Goal: Find contact information: Find contact information

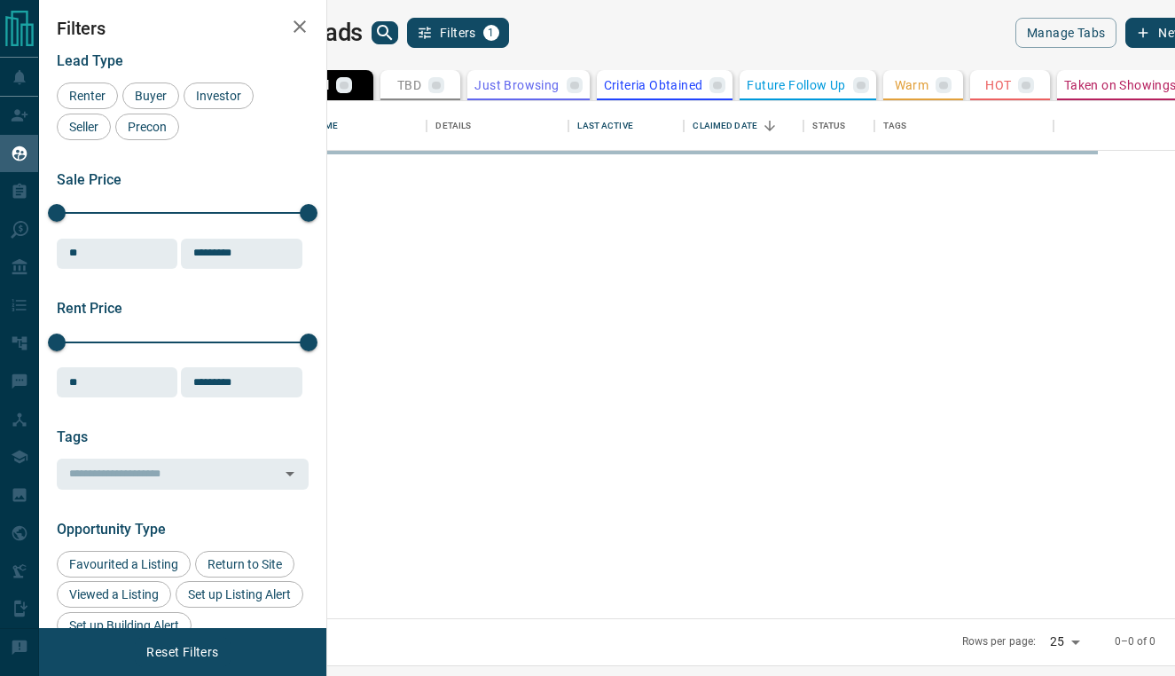
scroll to position [517, 840]
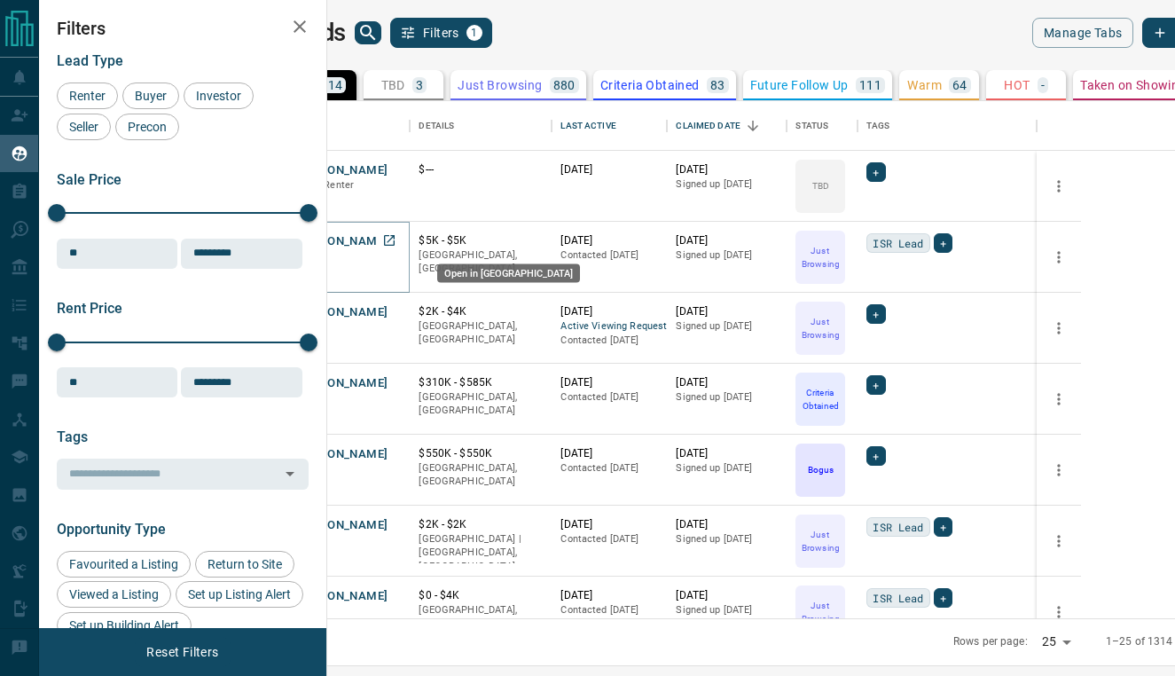
click at [395, 239] on icon "Open in New Tab" at bounding box center [389, 240] width 11 height 11
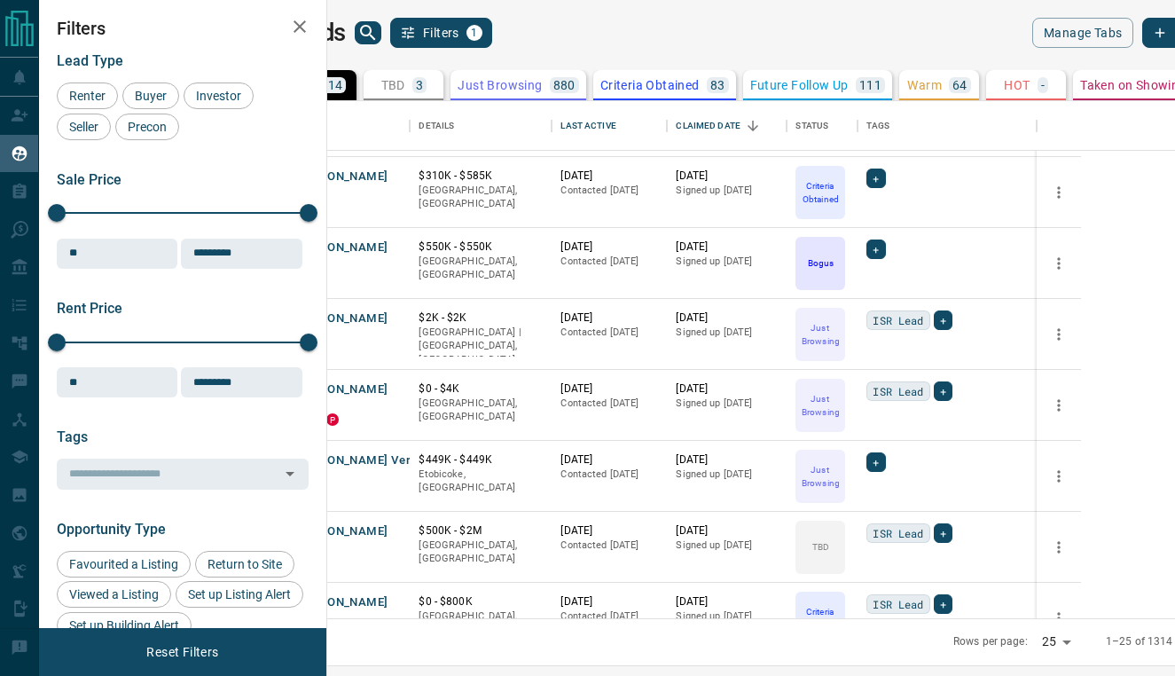
scroll to position [229, 0]
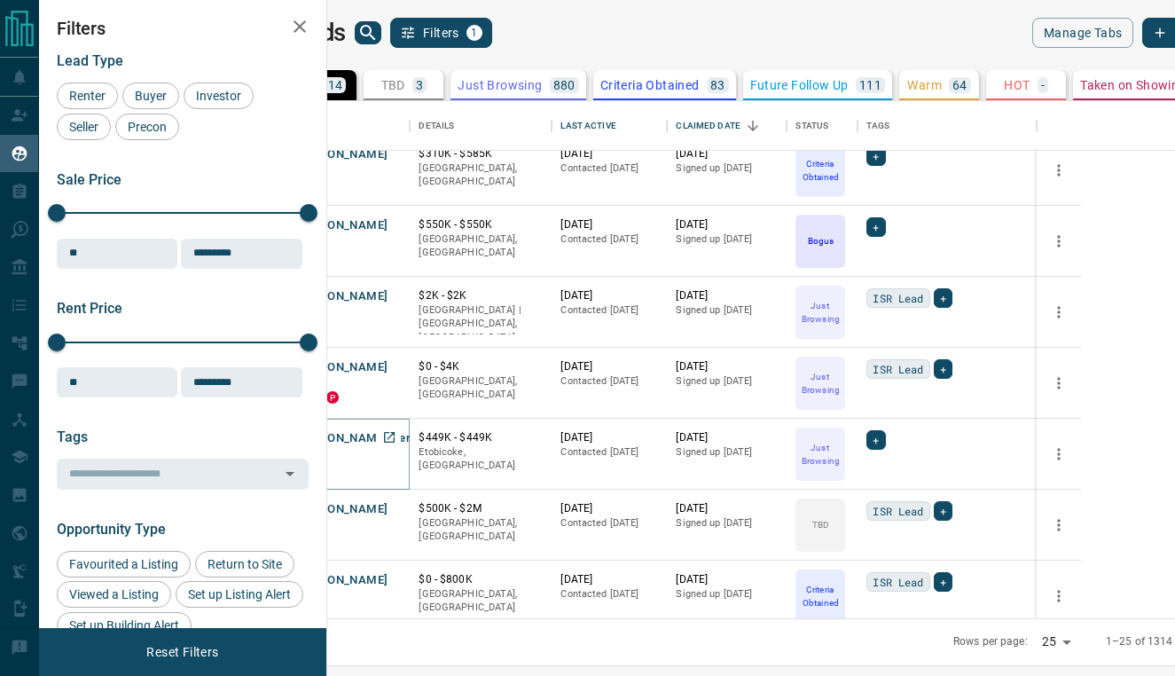
click at [447, 444] on button "[PERSON_NAME] Vereshchynskyy" at bounding box center [386, 438] width 185 height 17
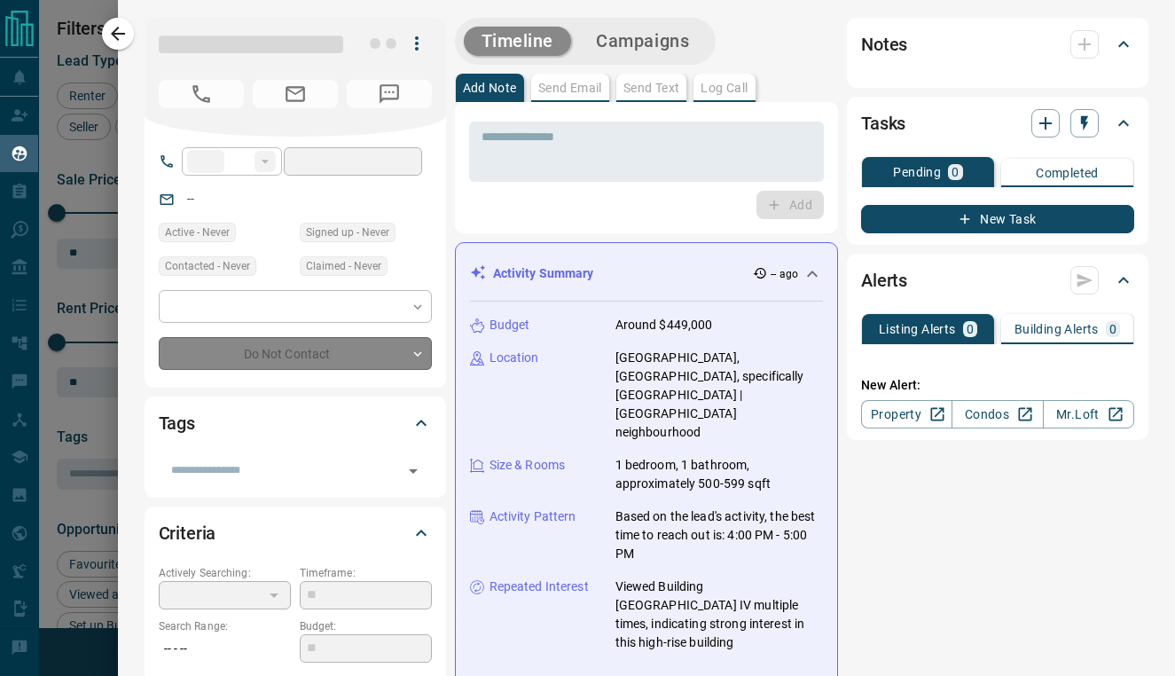
type input "**"
type input "**********"
type input "*"
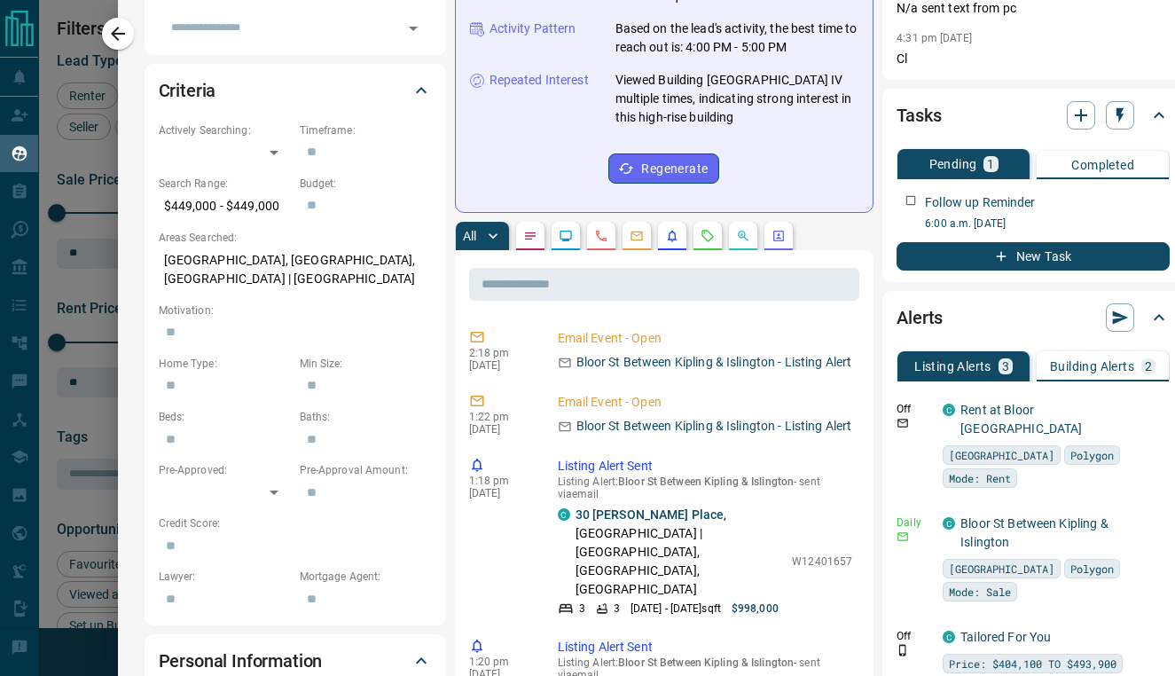
scroll to position [522, 0]
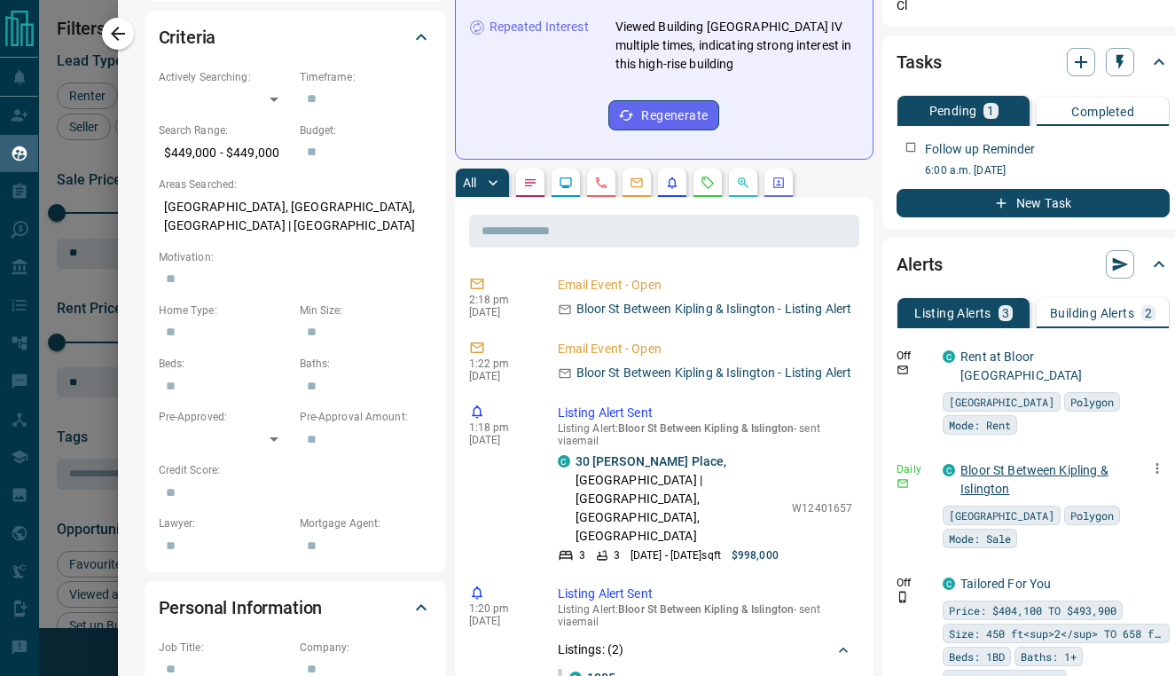
click at [962, 463] on link "Bloor St Between Kipling & Islington" at bounding box center [1034, 479] width 147 height 33
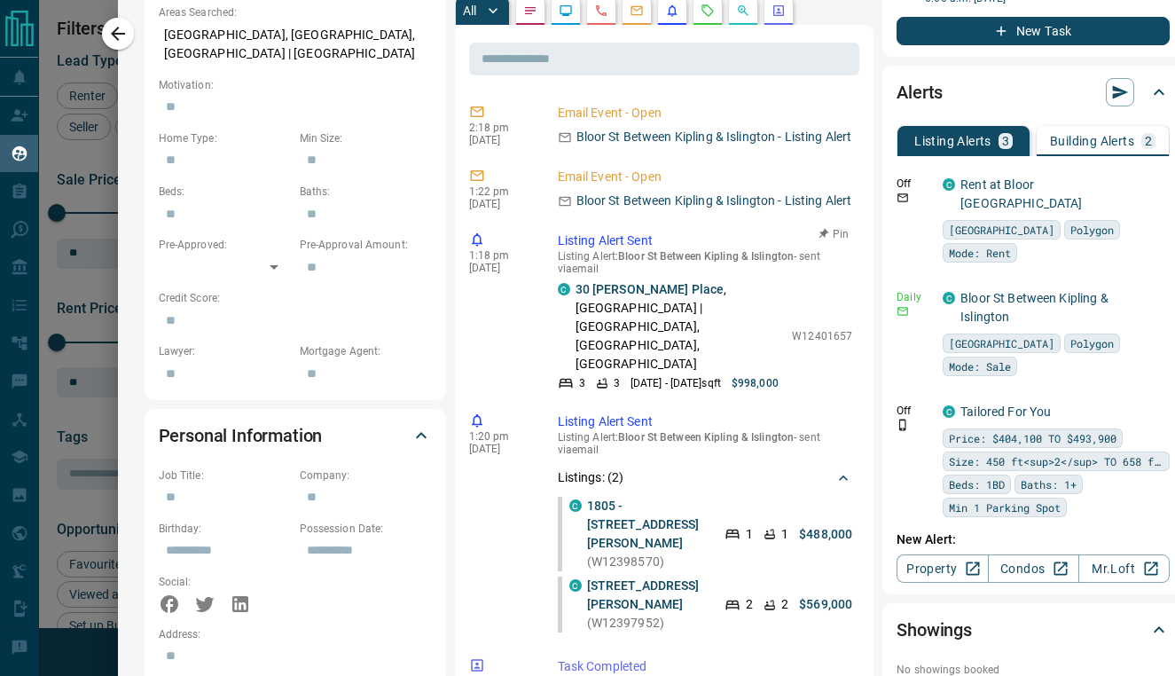
scroll to position [617, 0]
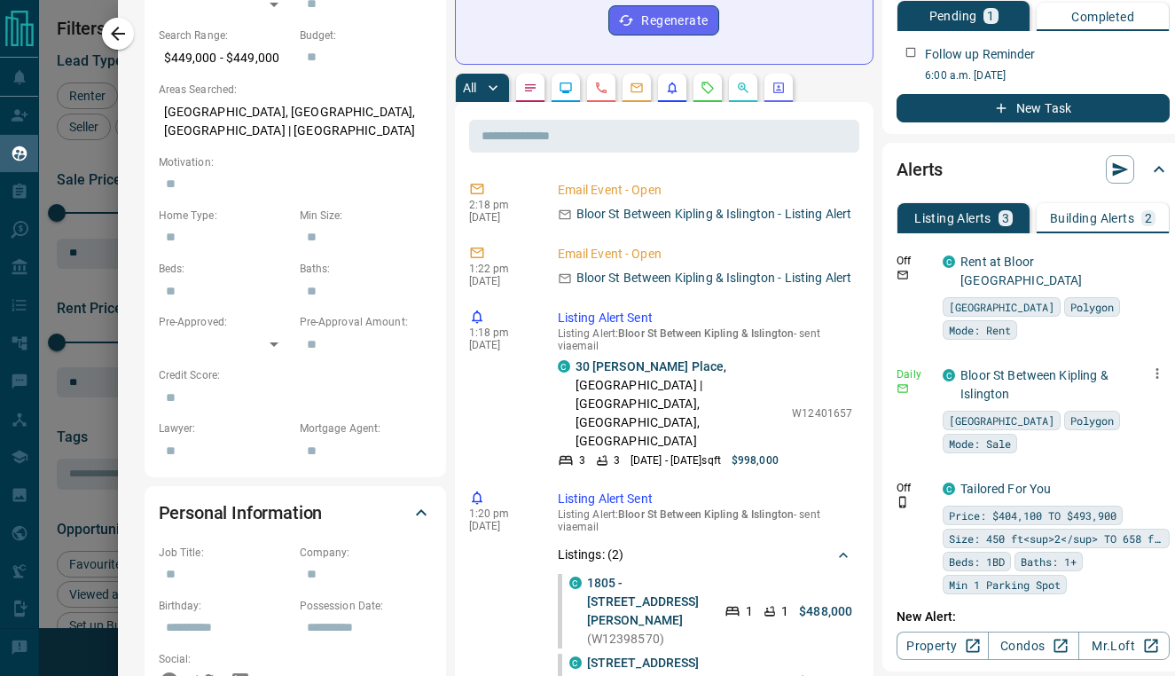
click at [974, 366] on p "Bloor St Between Kipling & Islington" at bounding box center [1059, 384] width 196 height 37
click at [962, 368] on link "Bloor St Between Kipling & Islington" at bounding box center [1034, 384] width 147 height 33
click at [1080, 213] on p "Building Alerts" at bounding box center [1092, 218] width 84 height 12
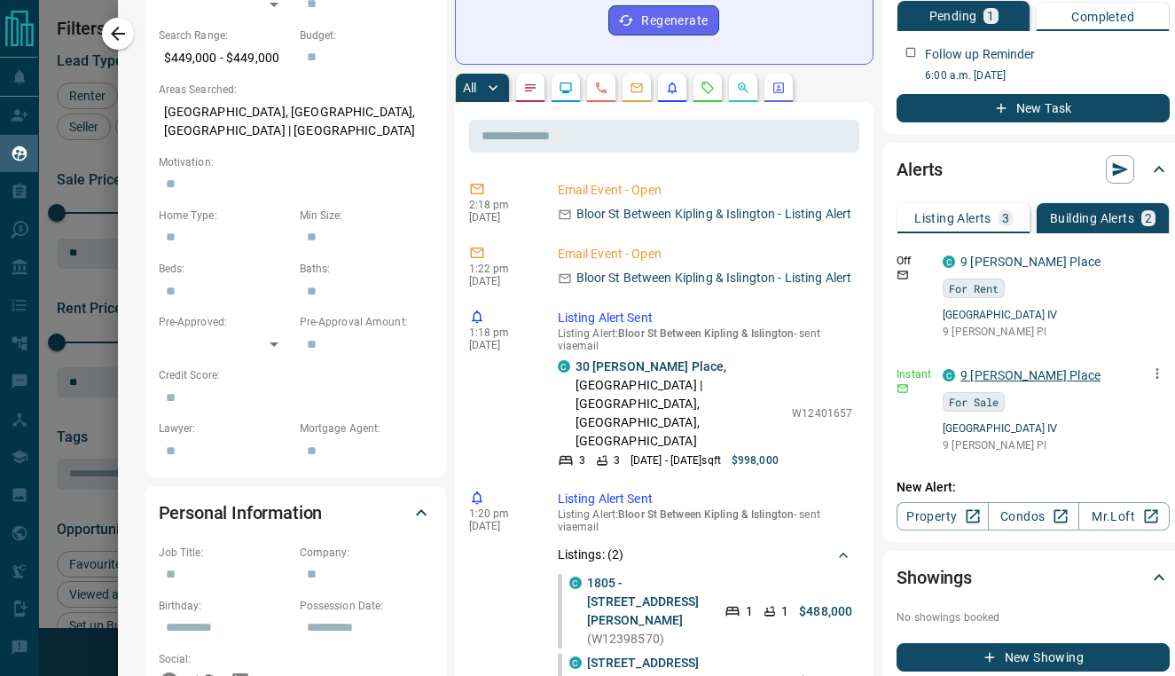
click at [996, 376] on link "9 [PERSON_NAME] Place" at bounding box center [1031, 375] width 140 height 14
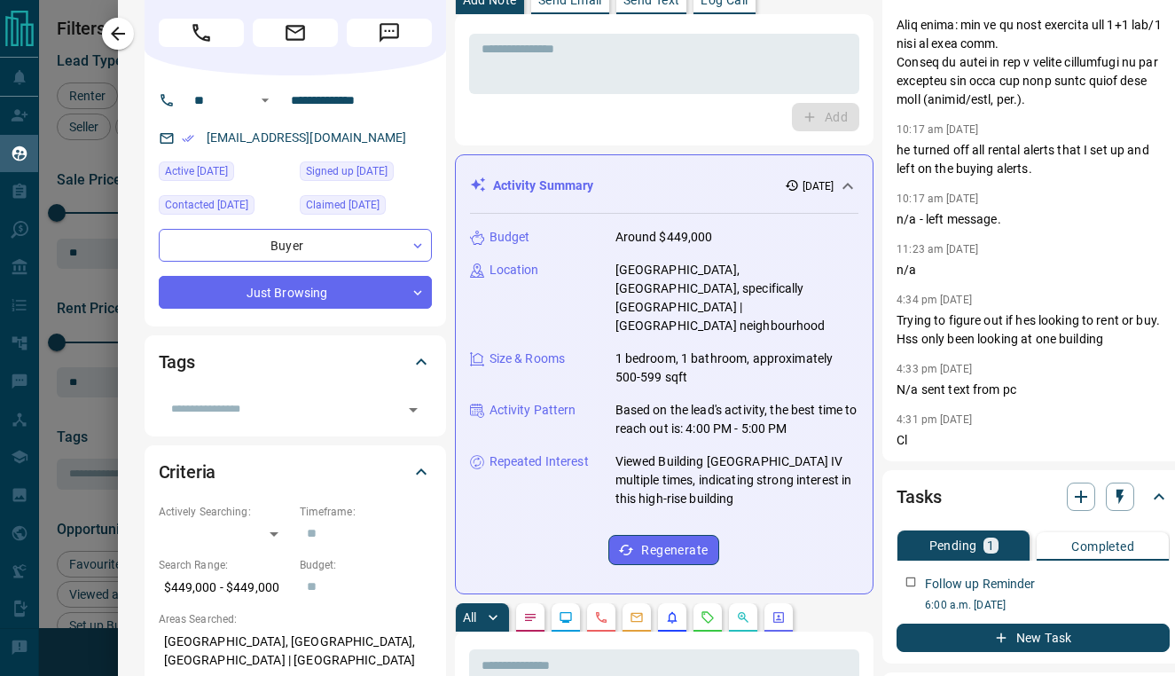
scroll to position [0, 0]
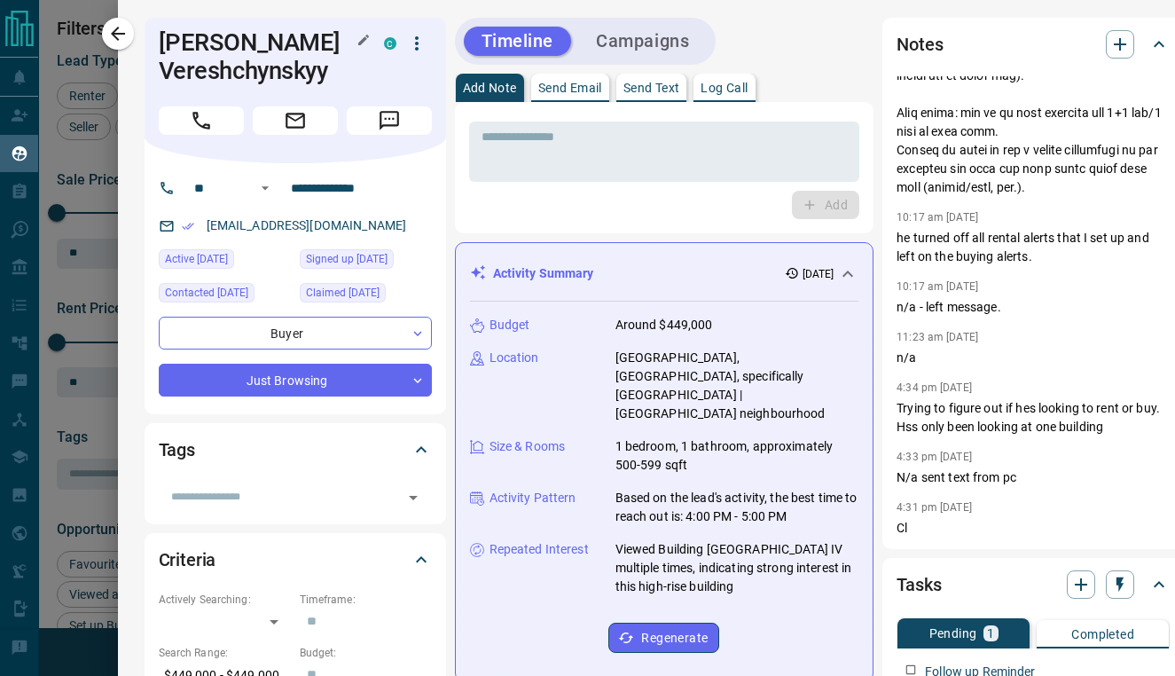
click at [164, 35] on h1 "[PERSON_NAME] Vereshchynskyy" at bounding box center [258, 56] width 199 height 57
copy div "[PERSON_NAME] C"
